Goal: Task Accomplishment & Management: Use online tool/utility

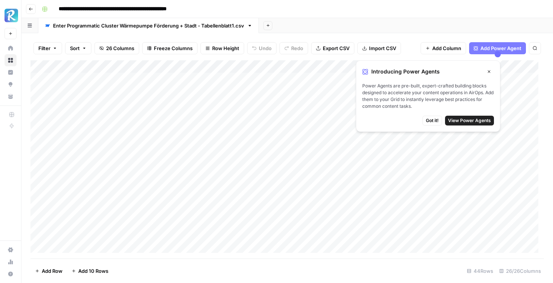
click at [429, 123] on span "Got it!" at bounding box center [432, 120] width 13 height 7
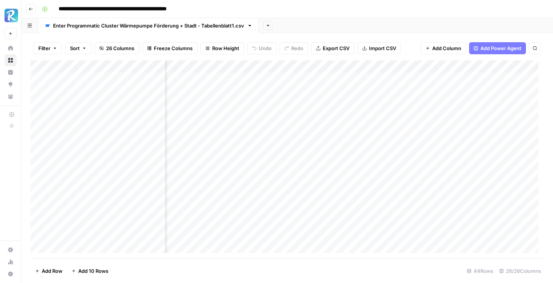
scroll to position [0, 570]
click at [329, 81] on div "Add Column" at bounding box center [287, 159] width 514 height 198
click at [324, 79] on div "Add Column" at bounding box center [287, 159] width 514 height 198
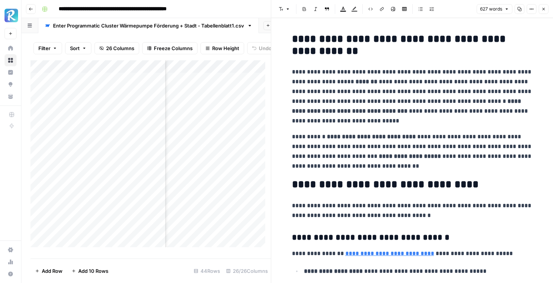
click at [377, 122] on p "**********" at bounding box center [412, 96] width 241 height 59
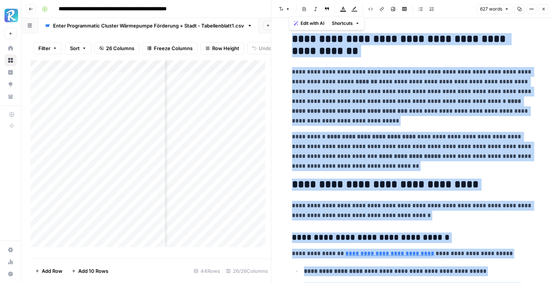
copy div "**********"
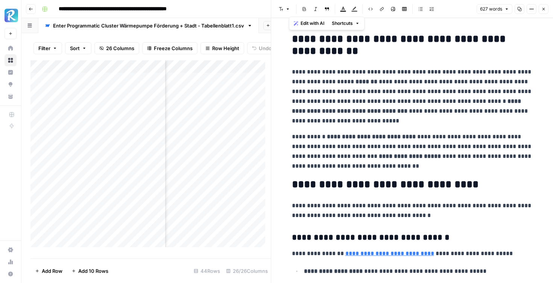
click at [544, 9] on icon "button" at bounding box center [543, 9] width 5 height 5
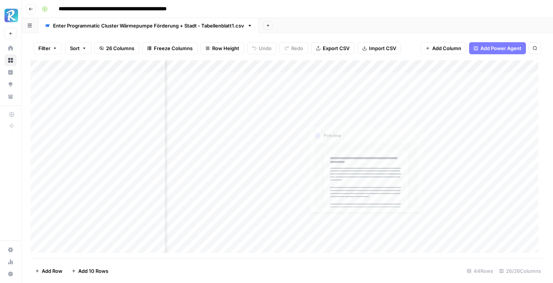
click at [335, 93] on div "Add Column" at bounding box center [287, 159] width 514 height 198
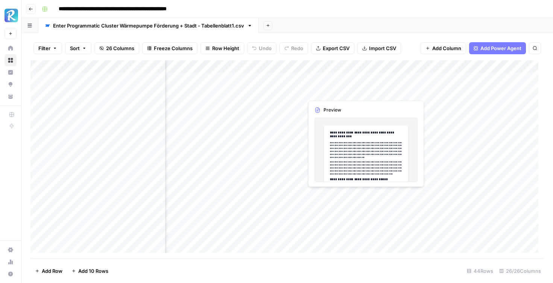
click at [319, 93] on div "Add Column" at bounding box center [287, 159] width 514 height 198
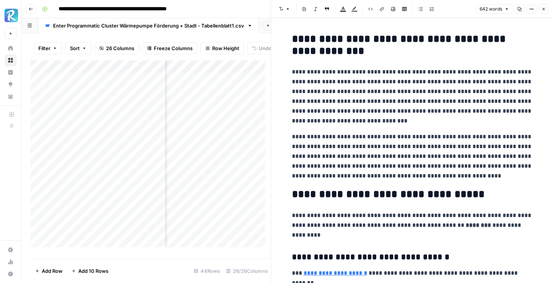
click at [332, 101] on p "**********" at bounding box center [412, 96] width 241 height 59
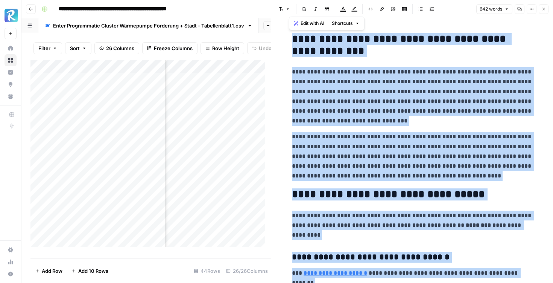
copy div "**********"
click at [544, 8] on icon "button" at bounding box center [544, 9] width 3 height 3
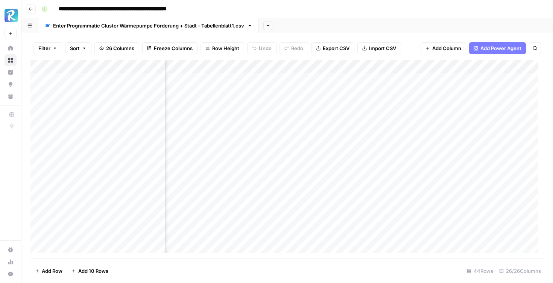
click at [321, 97] on div "Add Column" at bounding box center [287, 159] width 514 height 198
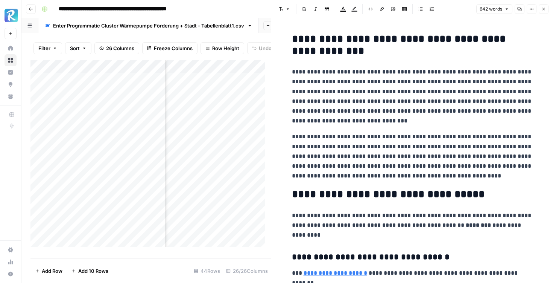
drag, startPoint x: 533, startPoint y: 22, endPoint x: 538, endPoint y: 24, distance: 4.9
click at [545, 14] on header "Font style Bold Italic Block quote Text color Highlight color Code block Link I…" at bounding box center [412, 9] width 282 height 18
click at [544, 9] on icon "button" at bounding box center [543, 9] width 5 height 5
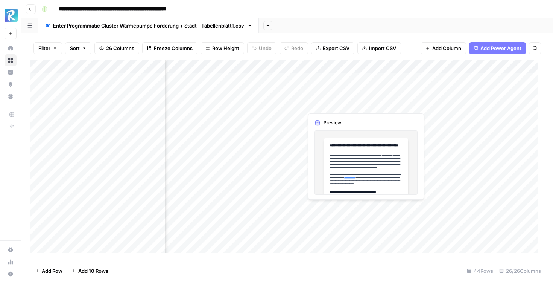
click at [326, 104] on div "Add Column" at bounding box center [287, 159] width 514 height 198
click at [321, 103] on div "Add Column" at bounding box center [287, 159] width 514 height 198
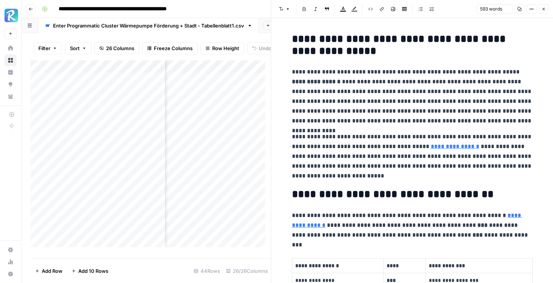
click at [325, 73] on p "**********" at bounding box center [412, 96] width 241 height 59
copy div "**********"
click at [542, 10] on icon "button" at bounding box center [543, 9] width 5 height 5
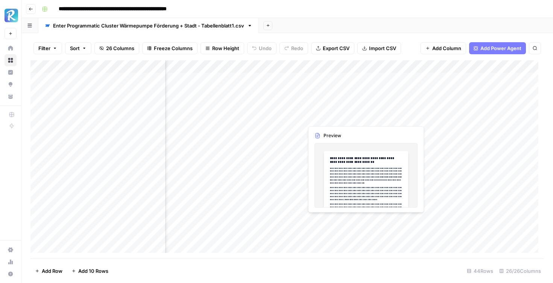
click at [318, 116] on div "Add Column" at bounding box center [287, 159] width 514 height 198
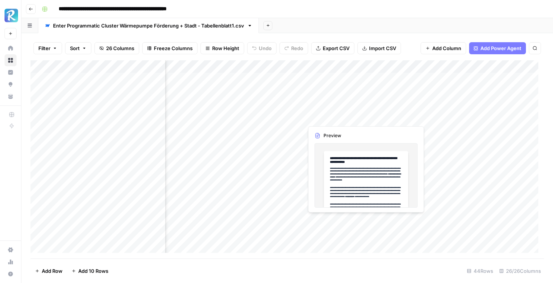
click at [325, 117] on div "Add Column" at bounding box center [287, 159] width 514 height 198
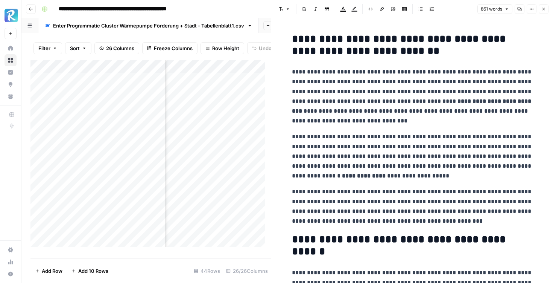
click at [374, 104] on p "**********" at bounding box center [412, 96] width 241 height 59
copy div "**********"
click at [546, 9] on icon "button" at bounding box center [543, 9] width 5 height 5
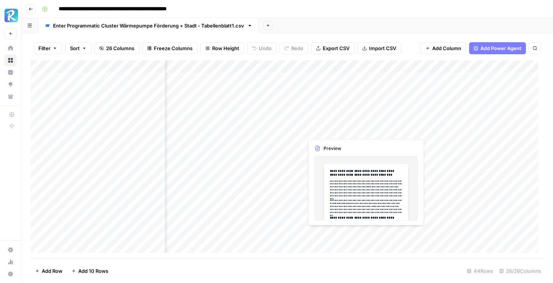
click at [319, 130] on div "Add Column" at bounding box center [287, 159] width 514 height 198
click at [328, 128] on div "Add Column" at bounding box center [287, 159] width 514 height 198
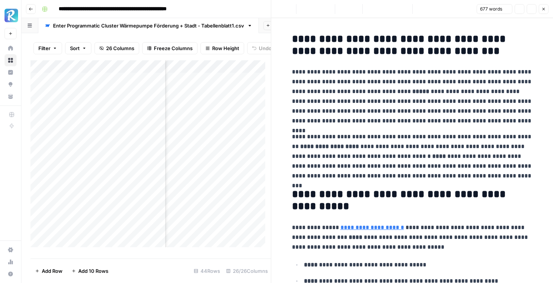
click at [411, 70] on p "**********" at bounding box center [412, 96] width 241 height 59
copy div "**********"
click at [544, 8] on icon "button" at bounding box center [543, 9] width 5 height 5
click at [544, 8] on div "Font style Bold Italic Block quote Text color Highlight color Code block Link I…" at bounding box center [412, 9] width 273 height 10
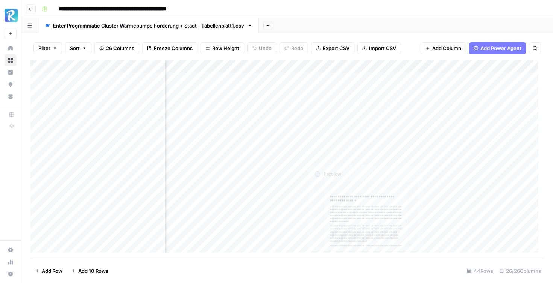
click at [313, 145] on div "Add Column" at bounding box center [287, 159] width 514 height 198
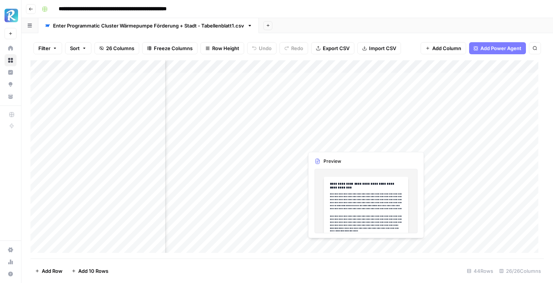
click at [317, 141] on div "Add Column" at bounding box center [287, 159] width 514 height 198
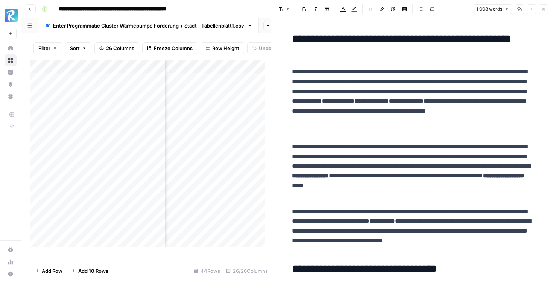
copy div "**********"
click at [549, 10] on header "Font style Bold Italic Block quote Text color Highlight color Code block Link I…" at bounding box center [412, 9] width 282 height 18
click at [542, 11] on icon "button" at bounding box center [543, 9] width 5 height 5
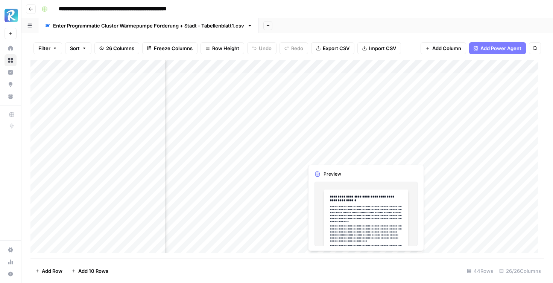
click at [328, 157] on div "Add Column" at bounding box center [287, 159] width 514 height 198
click at [325, 157] on div "Add Column" at bounding box center [287, 159] width 514 height 198
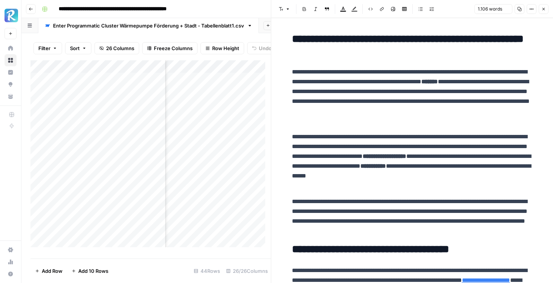
click at [327, 106] on p "**********" at bounding box center [412, 96] width 241 height 59
copy div "**********"
click at [544, 11] on button "Close" at bounding box center [544, 9] width 10 height 10
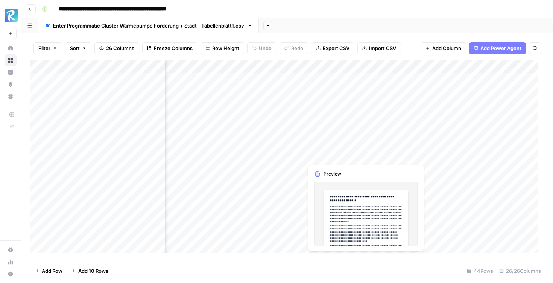
click at [316, 155] on div "Add Column" at bounding box center [287, 159] width 514 height 198
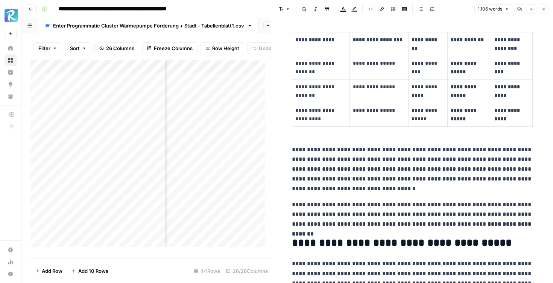
scroll to position [873, 0]
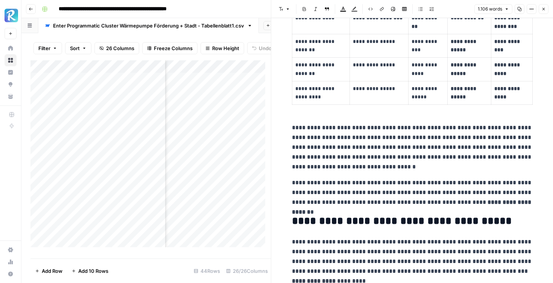
click at [544, 10] on icon "button" at bounding box center [543, 9] width 5 height 5
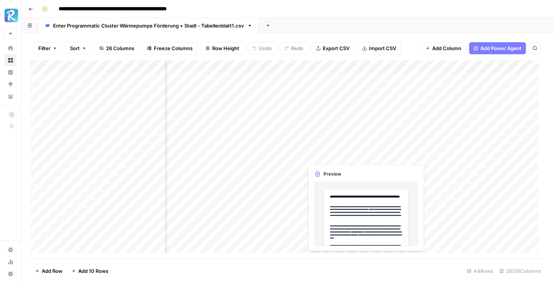
click at [344, 155] on div "Add Column" at bounding box center [287, 159] width 514 height 198
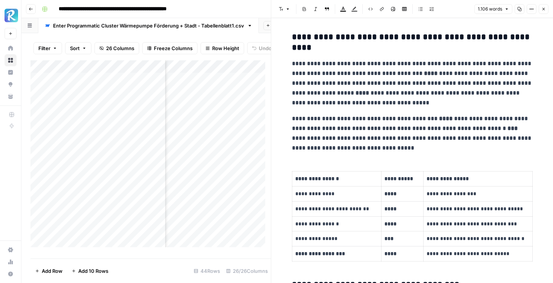
scroll to position [208, 0]
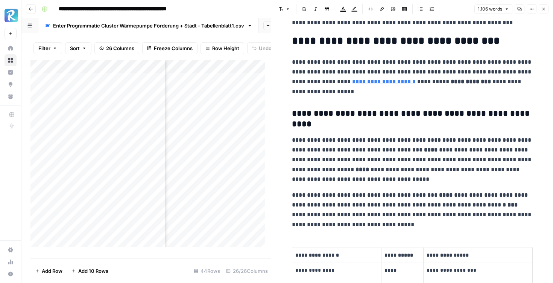
click at [545, 11] on button "Close" at bounding box center [544, 9] width 10 height 10
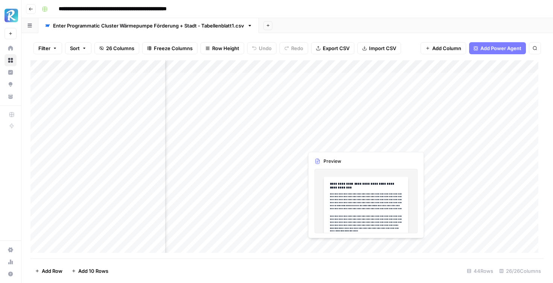
click at [333, 128] on div "Add Column" at bounding box center [287, 159] width 514 height 198
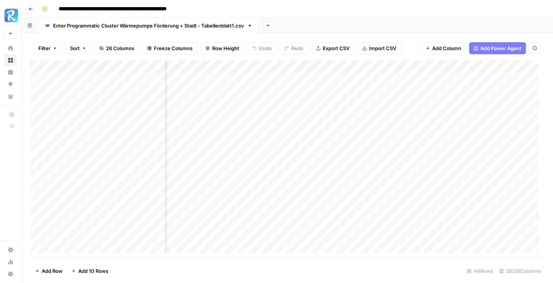
click at [364, 131] on div "Add Column" at bounding box center [287, 159] width 514 height 198
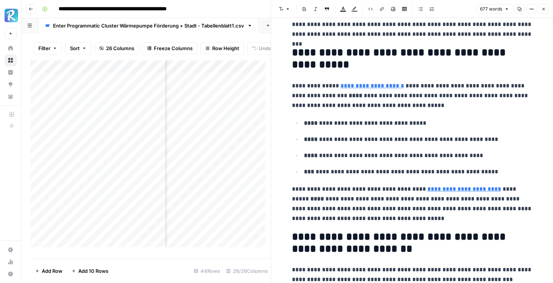
scroll to position [140, 0]
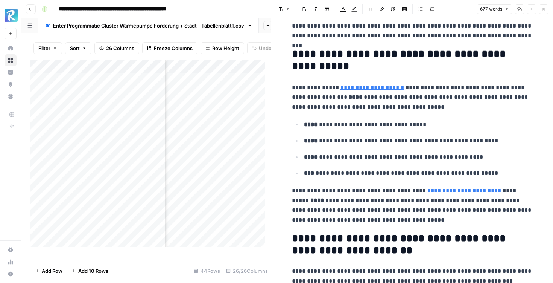
click at [227, 207] on div "Add Column" at bounding box center [150, 156] width 240 height 192
click at [544, 12] on button "Close" at bounding box center [544, 9] width 10 height 10
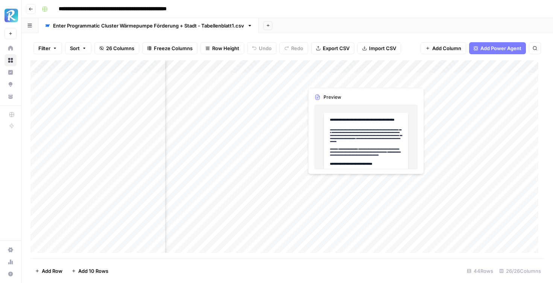
click at [343, 79] on div "Add Column" at bounding box center [287, 159] width 514 height 198
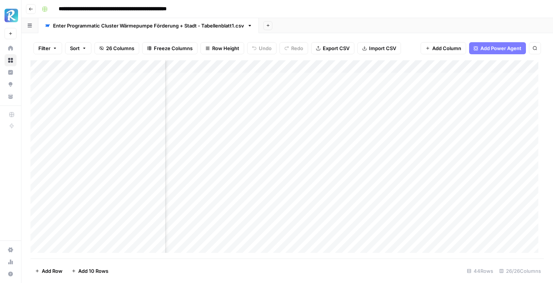
click at [363, 78] on div "Add Column" at bounding box center [287, 159] width 514 height 198
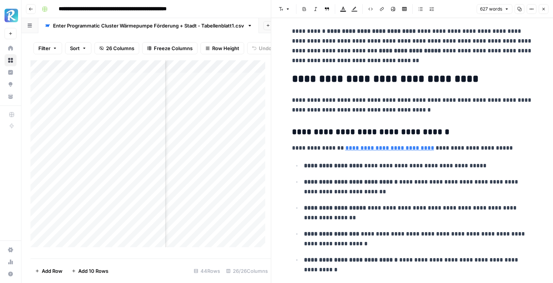
scroll to position [106, 0]
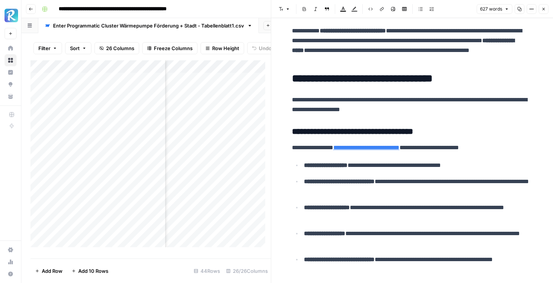
click at [543, 7] on icon "button" at bounding box center [543, 9] width 5 height 5
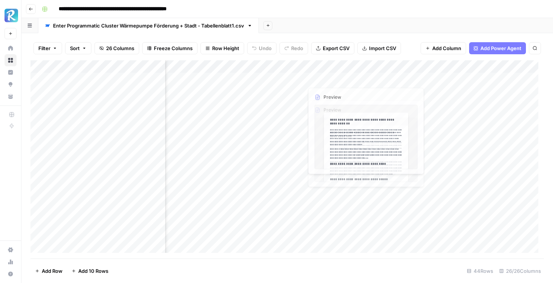
click at [330, 90] on div "Add Column" at bounding box center [287, 159] width 514 height 198
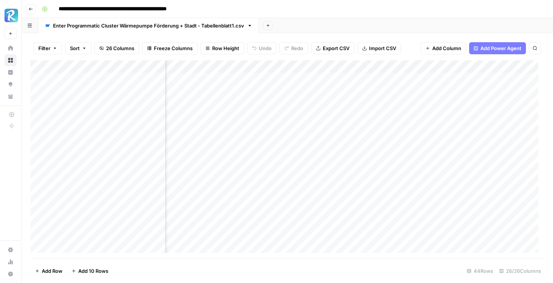
click at [364, 91] on div "Add Column" at bounding box center [287, 159] width 514 height 198
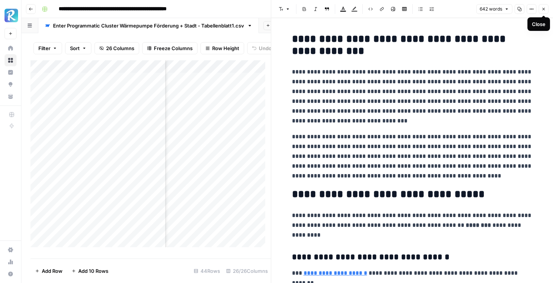
click at [543, 11] on button "Close" at bounding box center [544, 9] width 10 height 10
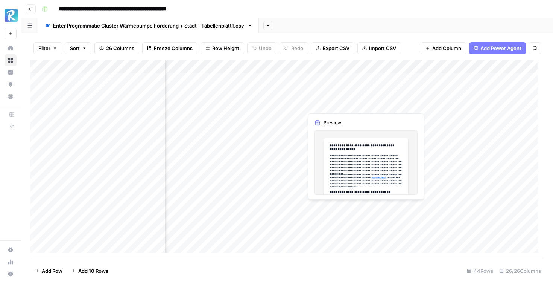
click at [333, 105] on div "Add Column" at bounding box center [287, 159] width 514 height 198
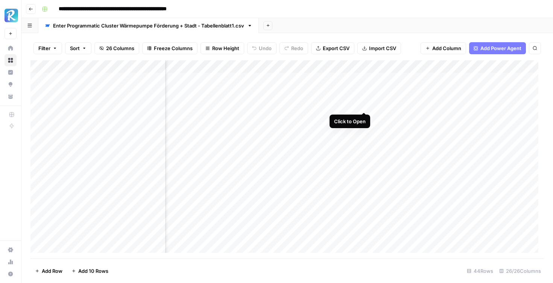
click at [366, 103] on div "Add Column" at bounding box center [287, 159] width 514 height 198
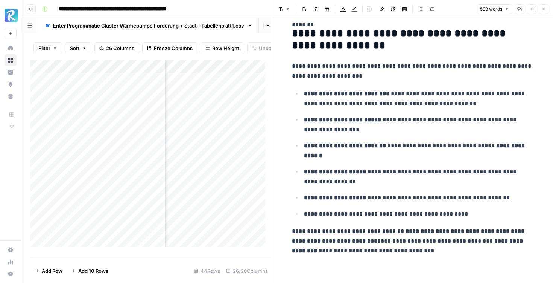
scroll to position [999, 0]
click at [543, 9] on icon "button" at bounding box center [544, 9] width 3 height 3
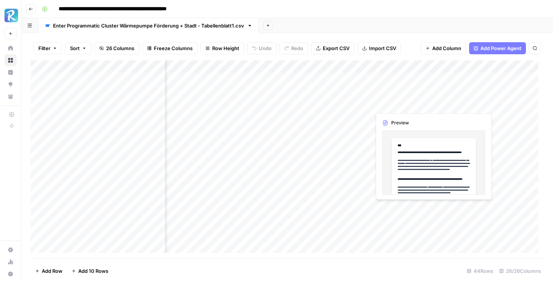
click at [397, 103] on div "Add Column" at bounding box center [287, 159] width 514 height 198
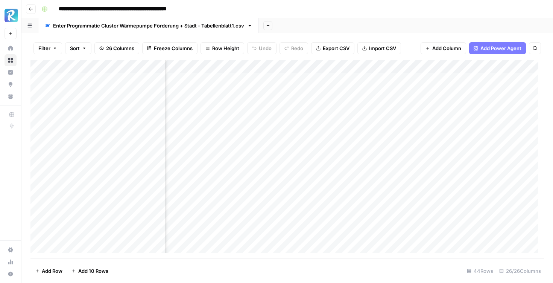
click at [430, 103] on div "Add Column" at bounding box center [287, 159] width 514 height 198
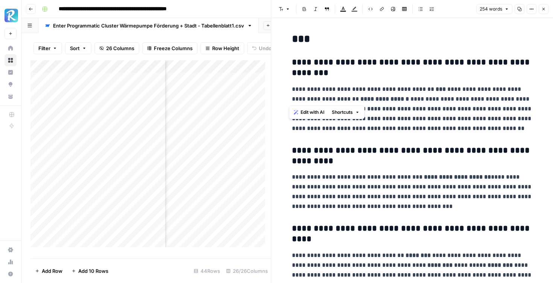
drag, startPoint x: 334, startPoint y: 97, endPoint x: 283, endPoint y: 97, distance: 50.8
click at [283, 97] on div "**********" at bounding box center [412, 249] width 282 height 463
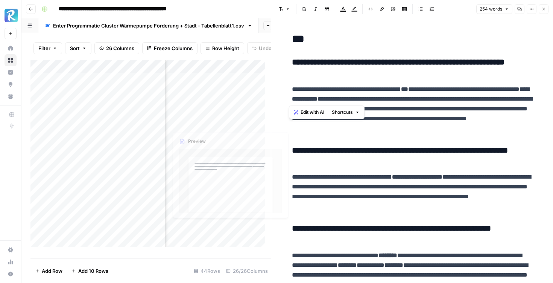
copy p "**********"
click at [424, 173] on p "**********" at bounding box center [412, 191] width 241 height 39
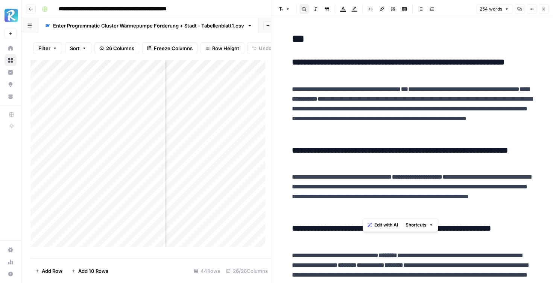
click at [541, 11] on button "Close" at bounding box center [544, 9] width 10 height 10
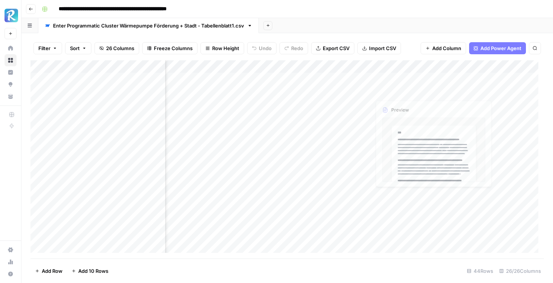
click at [385, 76] on div "Add Column" at bounding box center [287, 159] width 514 height 198
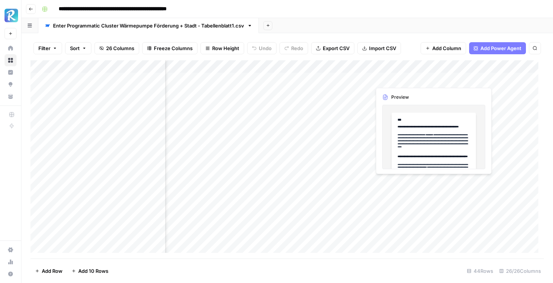
click at [388, 80] on div "Add Column" at bounding box center [287, 159] width 514 height 198
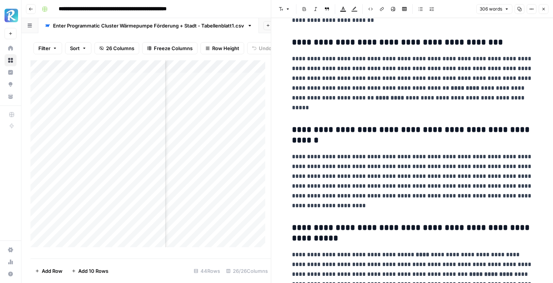
scroll to position [268, 0]
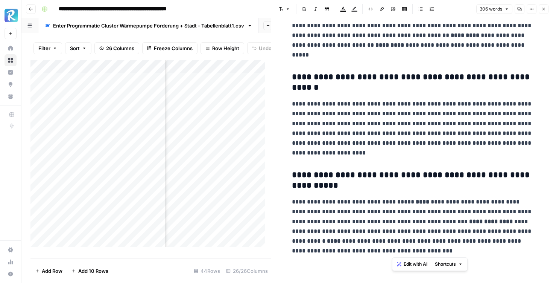
click at [392, 252] on p "**********" at bounding box center [412, 226] width 241 height 59
click at [393, 230] on p "**********" at bounding box center [412, 226] width 241 height 59
click at [433, 233] on p "**********" at bounding box center [412, 226] width 241 height 59
click at [323, 217] on p "**********" at bounding box center [412, 226] width 241 height 59
click at [543, 13] on button "Close" at bounding box center [544, 9] width 10 height 10
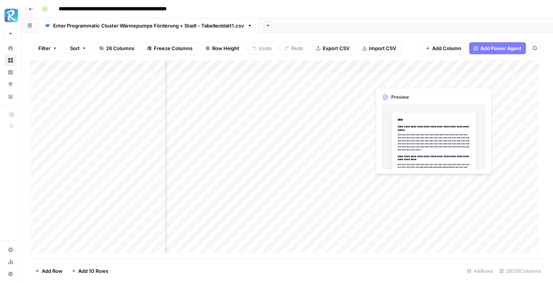
click at [404, 98] on div "Add Column" at bounding box center [287, 159] width 514 height 198
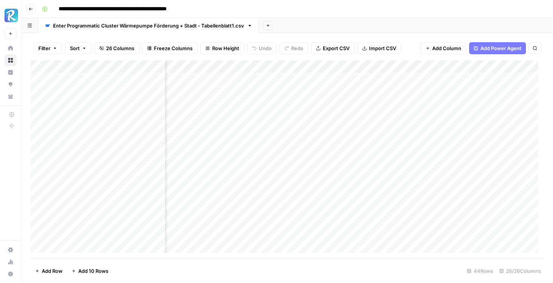
click at [408, 93] on div "Add Column" at bounding box center [287, 159] width 514 height 198
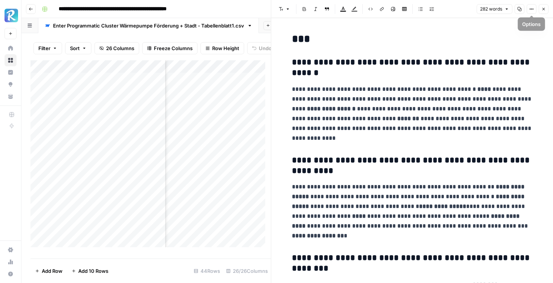
drag, startPoint x: 544, startPoint y: 10, endPoint x: 540, endPoint y: 11, distance: 3.9
click at [544, 10] on icon "button" at bounding box center [543, 9] width 5 height 5
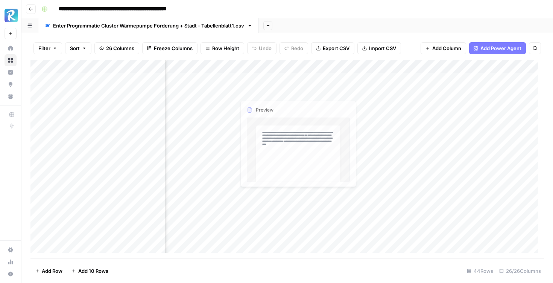
click at [245, 80] on div "Add Column" at bounding box center [287, 159] width 514 height 198
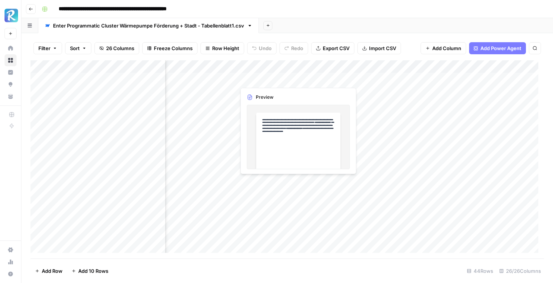
click at [251, 78] on div "Add Column" at bounding box center [287, 159] width 514 height 198
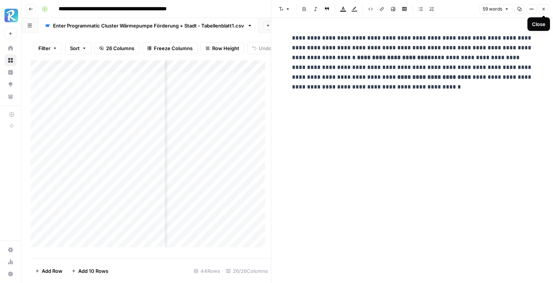
click at [547, 11] on button "Close" at bounding box center [544, 9] width 10 height 10
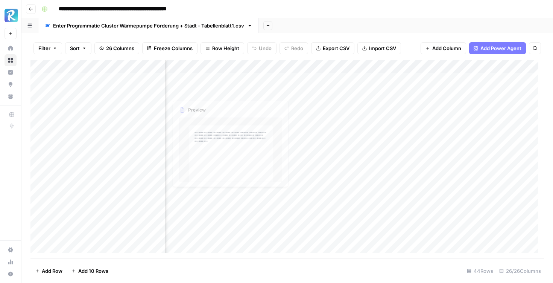
click at [248, 90] on div "Add Column" at bounding box center [287, 159] width 514 height 198
click at [258, 91] on div "Add Column" at bounding box center [287, 159] width 514 height 198
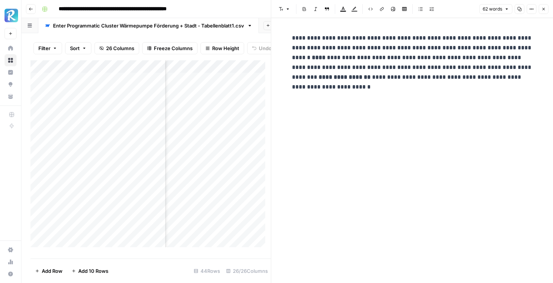
click at [542, 11] on icon "button" at bounding box center [543, 9] width 5 height 5
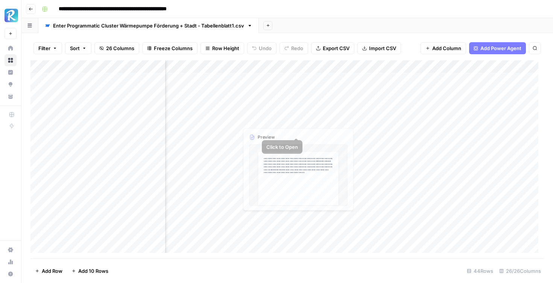
click at [272, 110] on div "Add Column" at bounding box center [287, 159] width 514 height 198
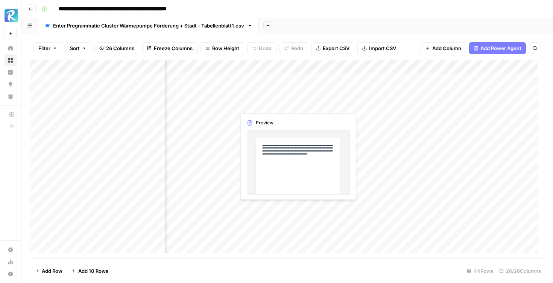
click at [272, 106] on div "Add Column" at bounding box center [287, 159] width 514 height 198
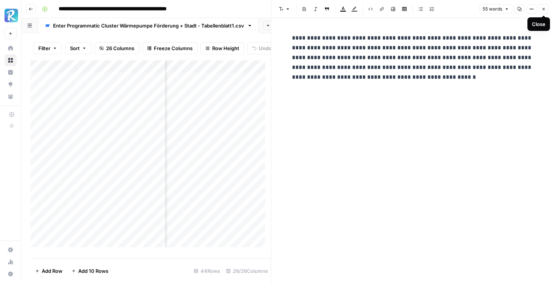
click at [546, 8] on button "Close" at bounding box center [544, 9] width 10 height 10
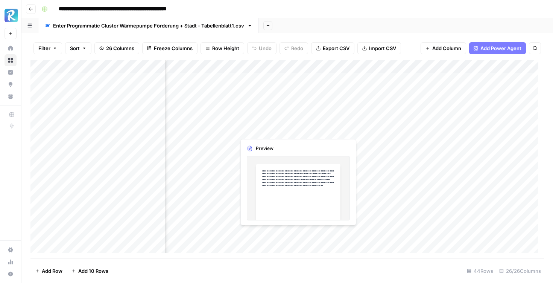
click at [252, 120] on div "Add Column" at bounding box center [287, 159] width 514 height 198
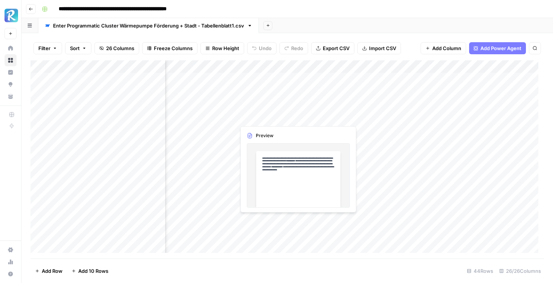
click at [249, 118] on div "Add Column" at bounding box center [287, 159] width 514 height 198
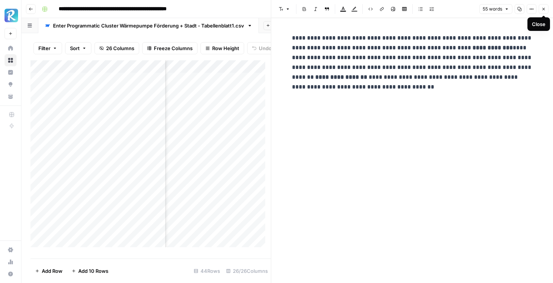
click at [543, 8] on icon "button" at bounding box center [543, 9] width 5 height 5
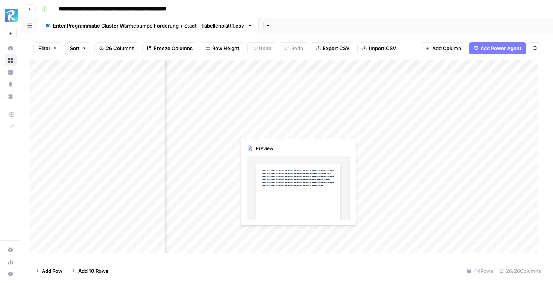
click at [240, 131] on div "Add Column" at bounding box center [287, 159] width 514 height 198
click at [256, 130] on div "Add Column" at bounding box center [287, 159] width 514 height 198
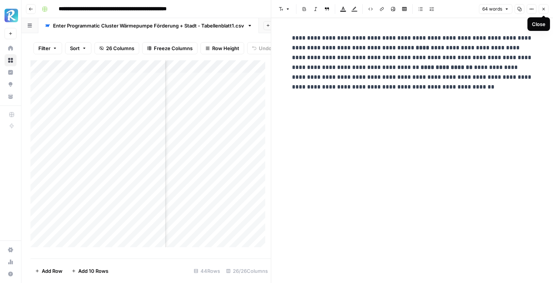
click at [546, 9] on span "Close" at bounding box center [546, 9] width 0 height 0
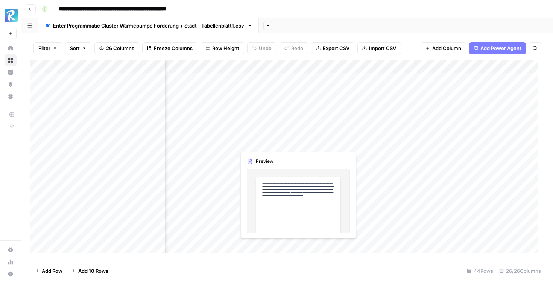
click at [259, 146] on div "Add Column" at bounding box center [287, 159] width 514 height 198
click at [256, 143] on div "Add Column" at bounding box center [287, 159] width 514 height 198
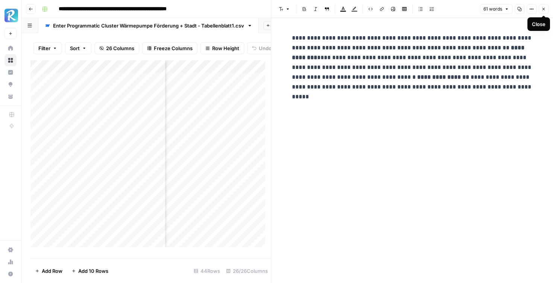
click at [545, 9] on icon "button" at bounding box center [543, 9] width 5 height 5
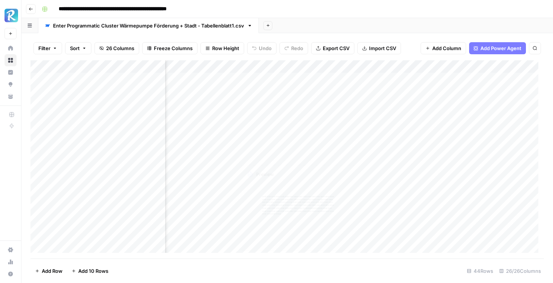
click at [271, 157] on div "Add Column" at bounding box center [287, 159] width 514 height 198
click at [267, 155] on div "Add Column" at bounding box center [287, 159] width 514 height 198
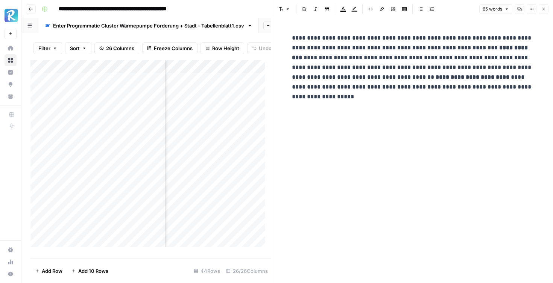
click at [547, 8] on button "Close" at bounding box center [544, 9] width 10 height 10
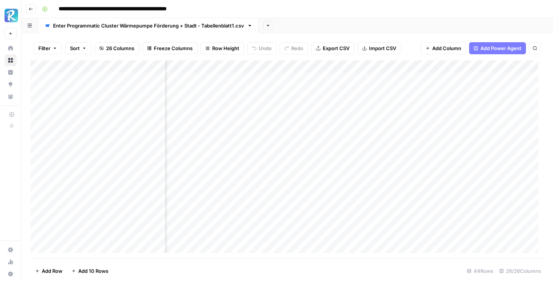
scroll to position [0, 560]
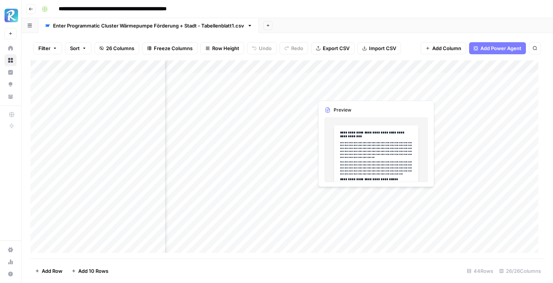
click at [344, 83] on div "Add Column" at bounding box center [287, 159] width 514 height 198
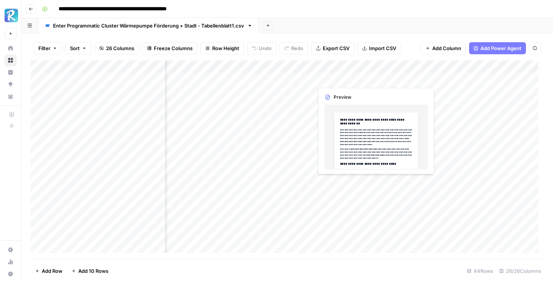
click at [341, 79] on div "Add Column" at bounding box center [287, 159] width 514 height 198
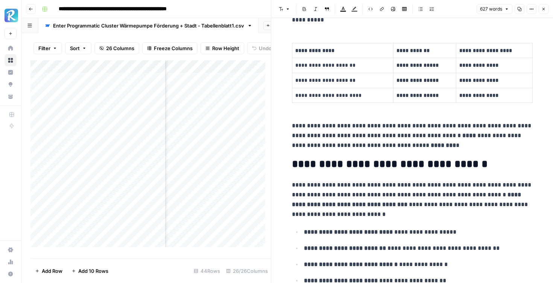
scroll to position [678, 0]
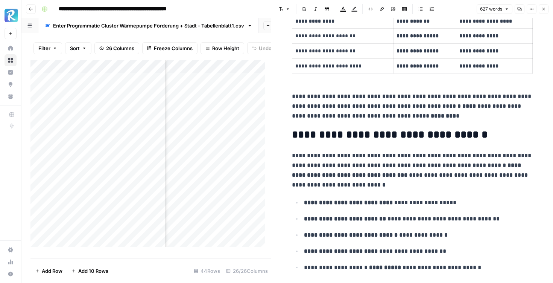
click at [542, 11] on button "Close" at bounding box center [544, 9] width 10 height 10
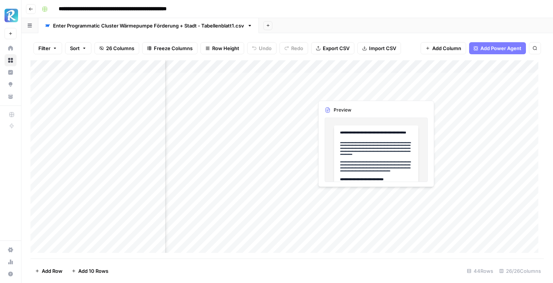
click at [331, 93] on div "Add Column" at bounding box center [287, 159] width 514 height 198
click at [332, 90] on div "Add Column" at bounding box center [287, 159] width 514 height 198
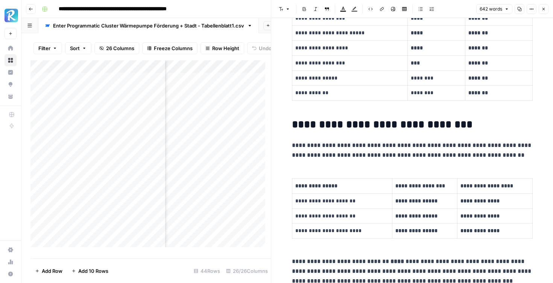
scroll to position [549, 0]
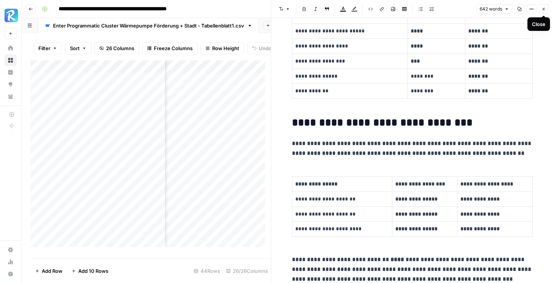
click at [544, 8] on icon "button" at bounding box center [543, 9] width 5 height 5
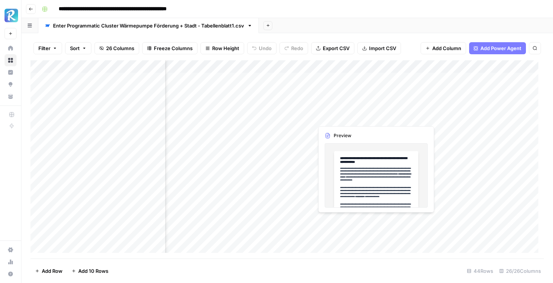
click at [337, 117] on div "Add Column" at bounding box center [287, 159] width 514 height 198
click at [343, 116] on div "Add Column" at bounding box center [287, 159] width 514 height 198
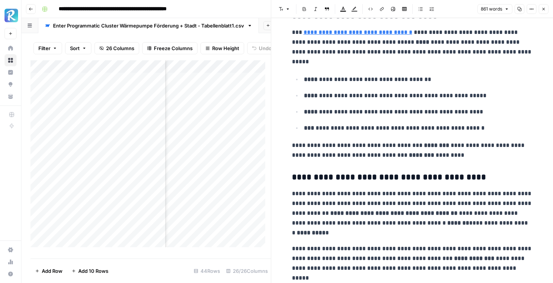
scroll to position [297, 0]
